Goal: Task Accomplishment & Management: Manage account settings

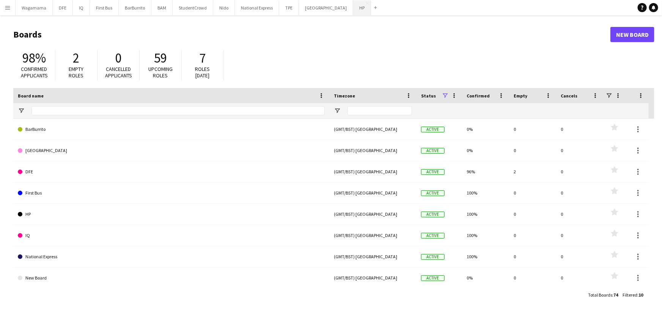
click at [353, 6] on button "HP Close" at bounding box center [362, 7] width 18 height 15
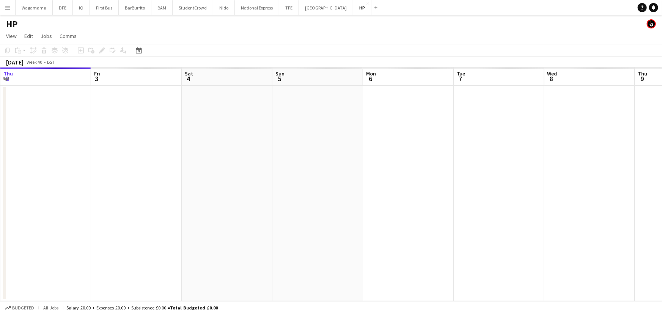
drag, startPoint x: 93, startPoint y: 158, endPoint x: 82, endPoint y: 156, distance: 11.5
click at [82, 156] on app-calendar-viewport "Mon 29 Tue 30 Wed 1 Thu 2 Fri 3 Sat 4 Sun 5 Mon 6 Tue 7 Wed 8 Thu 9 Fri 10 Sat …" at bounding box center [331, 184] width 662 height 234
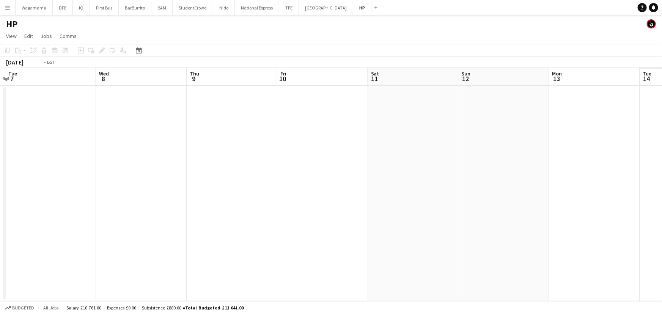
drag, startPoint x: 363, startPoint y: 155, endPoint x: 348, endPoint y: 155, distance: 14.4
click at [129, 152] on app-calendar-viewport "Fri 3 Sat 4 Sun 5 Mon 6 Tue 7 Wed 8 Thu 9 Fri 10 Sat 11 Sun 12 Mon 13 Tue 14 We…" at bounding box center [331, 184] width 662 height 234
drag, startPoint x: 393, startPoint y: 163, endPoint x: 157, endPoint y: 159, distance: 236.6
click at [157, 159] on app-calendar-viewport "Sun 5 Mon 6 Tue 7 Wed 8 Thu 9 Fri 10 Sat 11 Sun 12 Mon 13 Tue 14 Wed 15 4/4 1 J…" at bounding box center [331, 184] width 662 height 234
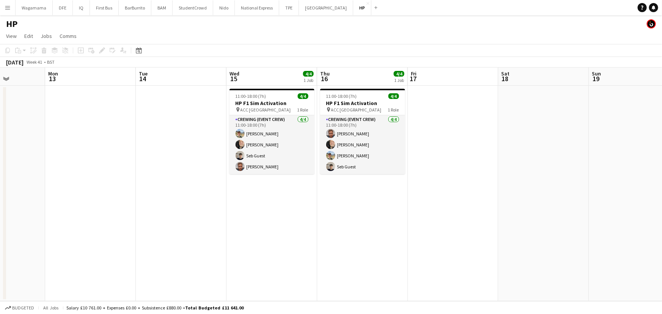
drag, startPoint x: 316, startPoint y: 151, endPoint x: 261, endPoint y: 150, distance: 54.6
click at [261, 150] on app-calendar-viewport "Thu 9 Fri 10 Sat 11 Sun 12 Mon 13 Tue 14 Wed 15 4/4 1 Job Thu 16 4/4 1 Job Fri …" at bounding box center [331, 184] width 662 height 234
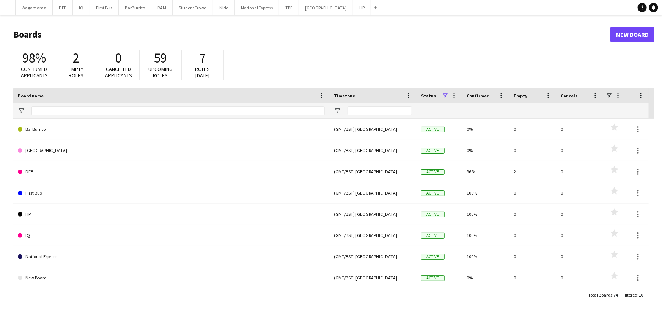
click at [10, 8] on app-icon "Menu" at bounding box center [8, 8] width 6 height 6
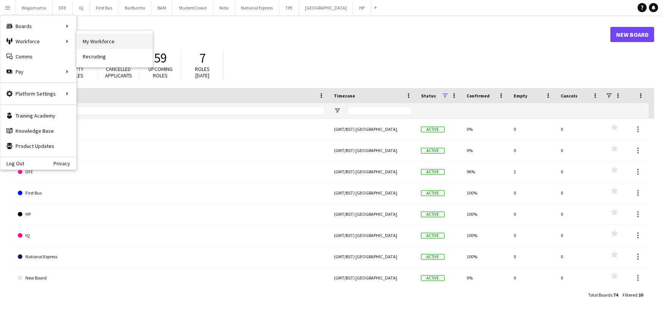
click at [108, 39] on link "My Workforce" at bounding box center [115, 41] width 76 height 15
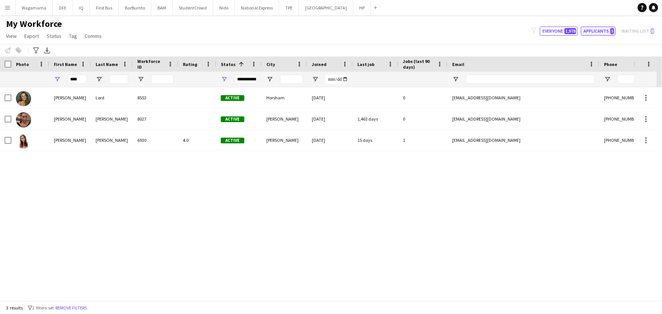
click at [601, 31] on button "Applicants 5" at bounding box center [598, 31] width 35 height 9
type input "**********"
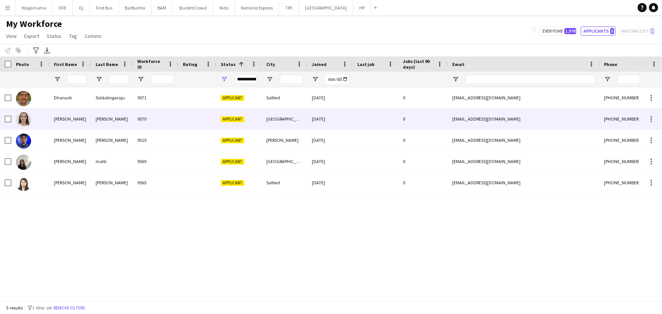
click at [105, 125] on div "[PERSON_NAME]" at bounding box center [112, 118] width 42 height 21
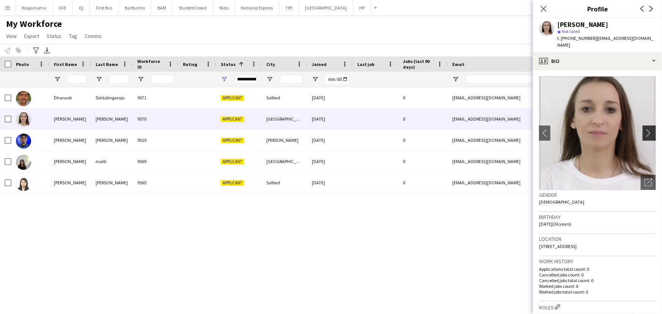
click at [644, 129] on app-icon "chevron-right" at bounding box center [650, 133] width 12 height 8
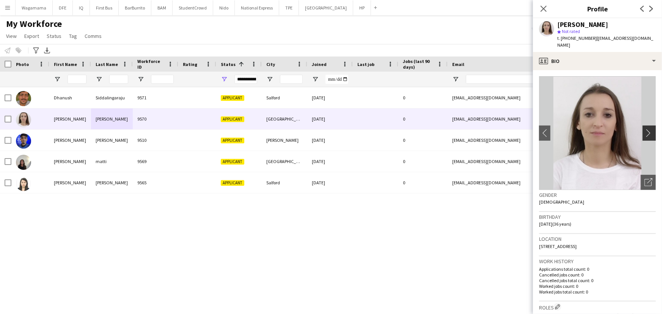
click at [644, 129] on app-icon "chevron-right" at bounding box center [650, 133] width 12 height 8
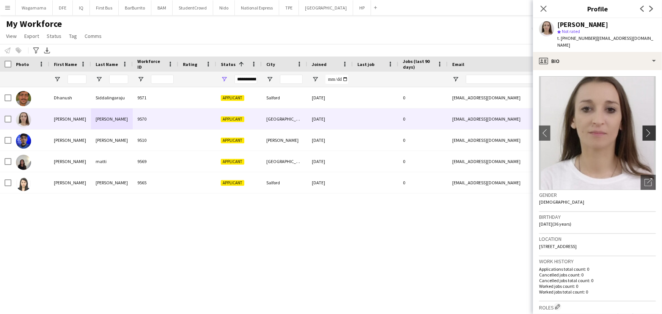
click at [644, 129] on app-icon "chevron-right" at bounding box center [650, 133] width 12 height 8
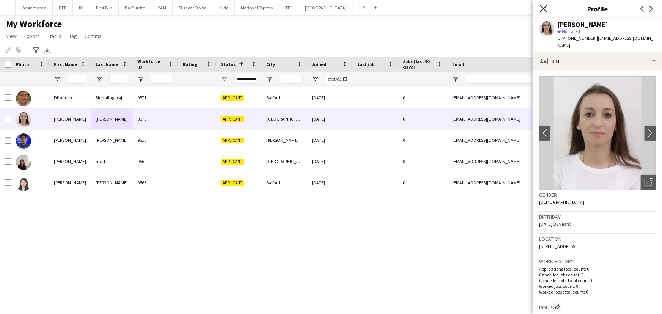
click at [543, 8] on icon at bounding box center [543, 8] width 7 height 7
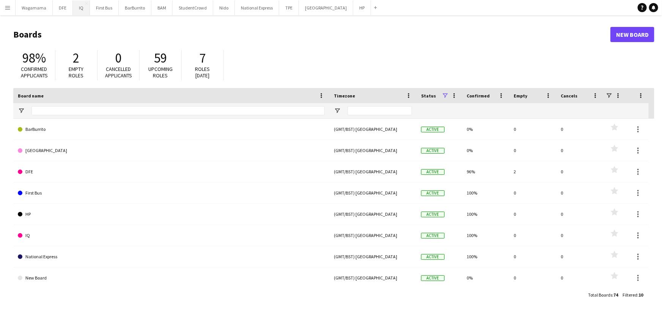
click at [82, 11] on button "IQ Close" at bounding box center [81, 7] width 17 height 15
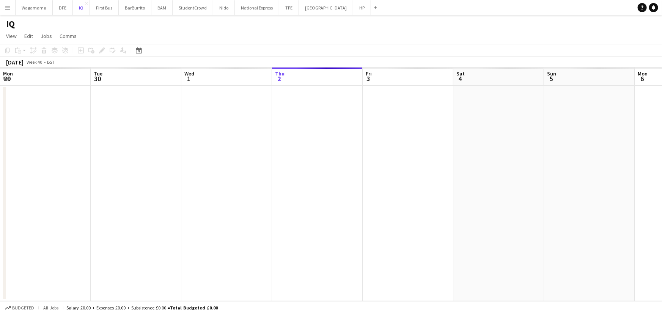
scroll to position [0, 181]
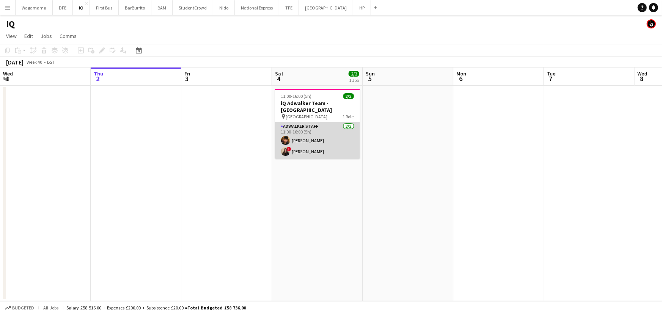
click at [325, 137] on app-card-role "Adwalker Staff 2/2 11:00-16:00 (5h) Sebastian Cardenas Jaramillo ! Ione Smith" at bounding box center [317, 140] width 85 height 37
